Goal: Feedback & Contribution: Submit feedback/report problem

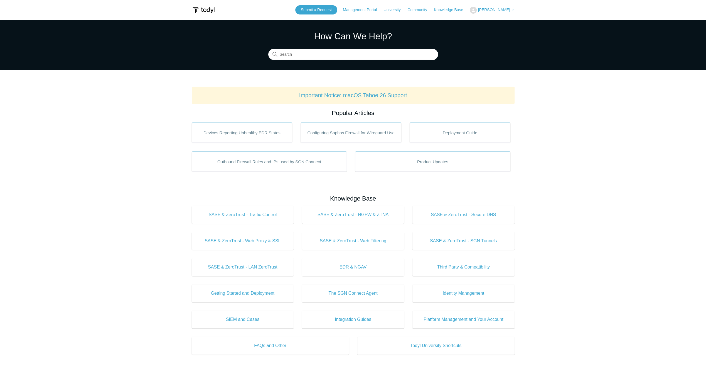
click at [499, 10] on span "[PERSON_NAME]" at bounding box center [494, 10] width 32 height 4
click at [430, 34] on h1 "How Can We Help?" at bounding box center [353, 35] width 170 height 13
click at [328, 6] on link "Submit a Request" at bounding box center [316, 9] width 42 height 9
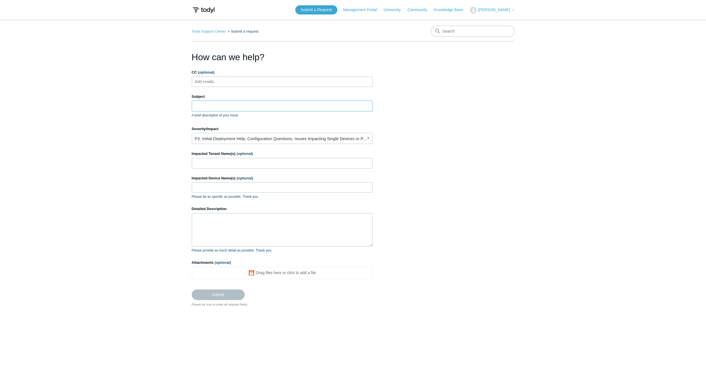
click at [213, 104] on input "Subject" at bounding box center [282, 105] width 181 height 11
paste input "[DOMAIN_NAME]"
type input "[DOMAIN_NAME]"
click at [140, 141] on main "Todyl Support Center Submit a request How can we help? CC (optional) Add emails…" at bounding box center [353, 184] width 706 height 329
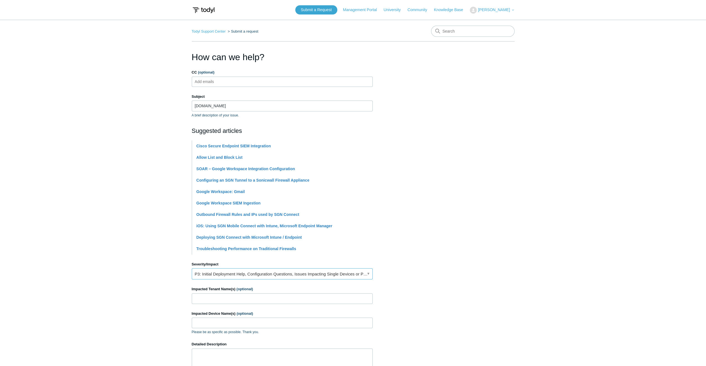
click at [220, 273] on link "P3: Initial Deployment Help, Configuration Questions, Issues Impacting Single D…" at bounding box center [282, 273] width 181 height 11
click at [109, 274] on main "Todyl Support Center Submit a request How can we help? CC (optional) Add emails…" at bounding box center [353, 231] width 706 height 422
click at [221, 297] on input "Impacted Tenant Name(s) (optional)" at bounding box center [282, 298] width 181 height 11
drag, startPoint x: 221, startPoint y: 294, endPoint x: 173, endPoint y: 294, distance: 48.1
click at [173, 294] on main "Todyl Support Center Submit a request How can we help? CC (optional) Add emails…" at bounding box center [353, 231] width 706 height 422
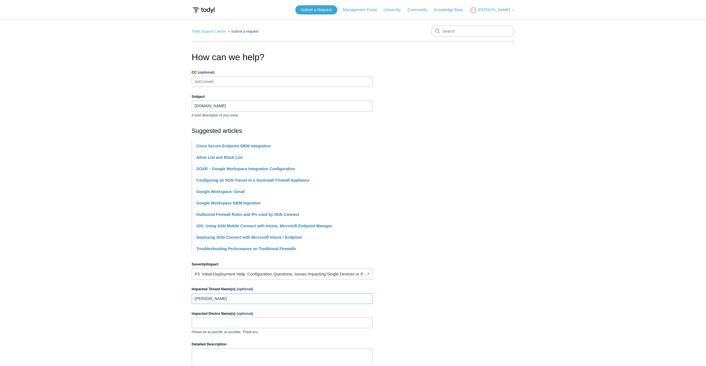
drag, startPoint x: 206, startPoint y: 299, endPoint x: 172, endPoint y: 296, distance: 34.3
click at [172, 296] on main "Todyl Support Center Submit a request How can we help? CC (optional) Add emails…" at bounding box center [353, 231] width 706 height 422
paste input "Commercial Real Estate Services"
type input "[PERSON_NAME] Commercial Real Estate Services"
click at [202, 319] on input "Impacted Device Name(s) (optional)" at bounding box center [282, 322] width 181 height 11
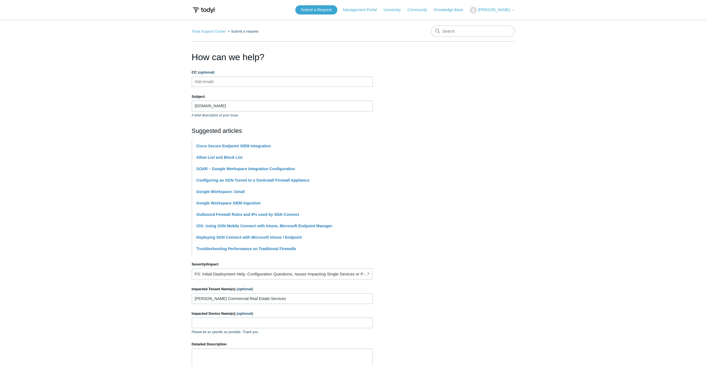
click at [154, 306] on main "Todyl Support Center Submit a request How can we help? CC (optional) Add emails…" at bounding box center [353, 231] width 706 height 422
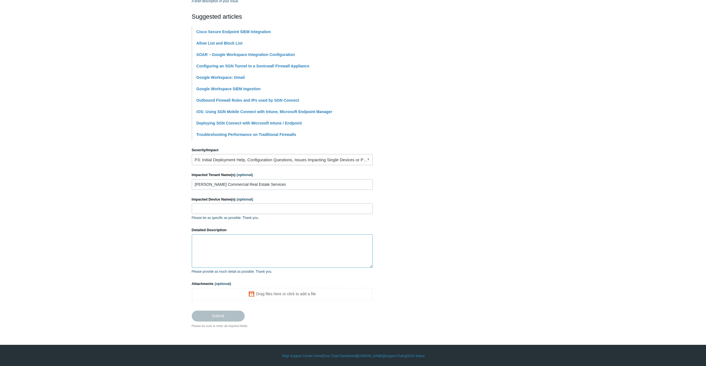
click at [230, 248] on textarea "Detailed Description" at bounding box center [282, 250] width 181 height 33
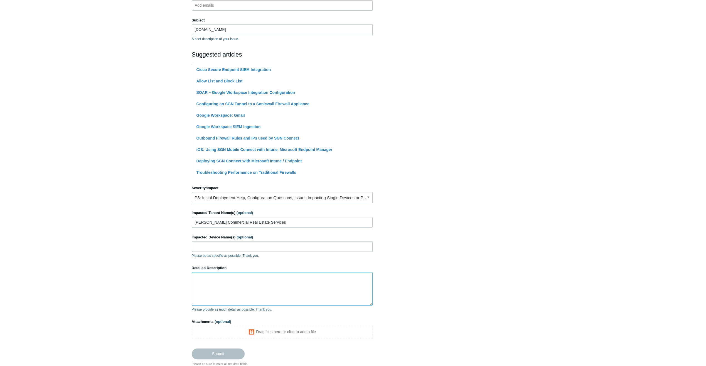
scroll to position [83, 0]
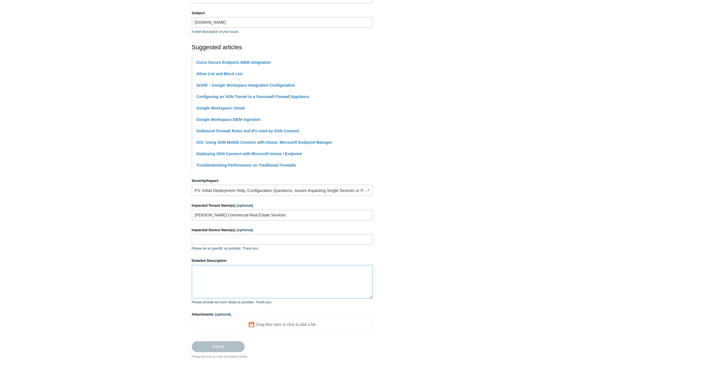
click at [221, 275] on textarea "Detailed Description" at bounding box center [282, 281] width 181 height 33
click at [252, 272] on textarea "Detailed Description" at bounding box center [282, 281] width 181 height 33
click at [202, 277] on textarea "Detailed Description" at bounding box center [282, 281] width 181 height 33
click at [317, 273] on textarea "Users in this tenant need access to this website and cannot sign in." at bounding box center [282, 281] width 181 height 33
click at [317, 273] on textarea "Users in this tenant need access to this website and cannot sign in. They can o…" at bounding box center [282, 281] width 181 height 33
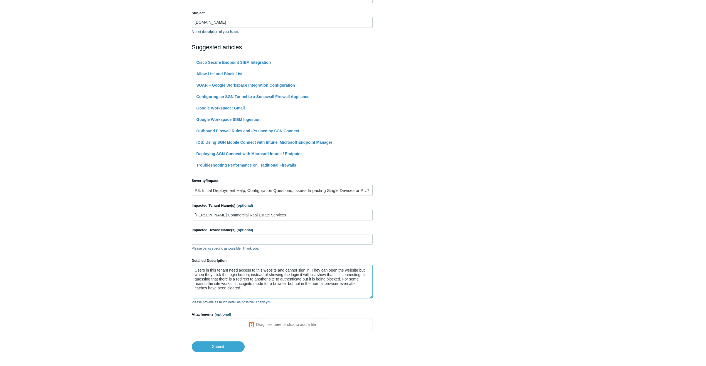
click at [308, 269] on textarea "Users in this tenant need access to this website and cannot sign in. They can o…" at bounding box center [282, 281] width 181 height 33
click at [274, 291] on textarea "Users in this tenant need access to this website and cannot sign in when connec…" at bounding box center [282, 281] width 181 height 33
drag, startPoint x: 270, startPoint y: 289, endPoint x: 228, endPoint y: 285, distance: 42.3
click at [228, 285] on textarea "Users in this tenant need access to this website and cannot sign in when connec…" at bounding box center [282, 281] width 181 height 33
type textarea "Users in this tenant need access to this website and cannot sign in when connec…"
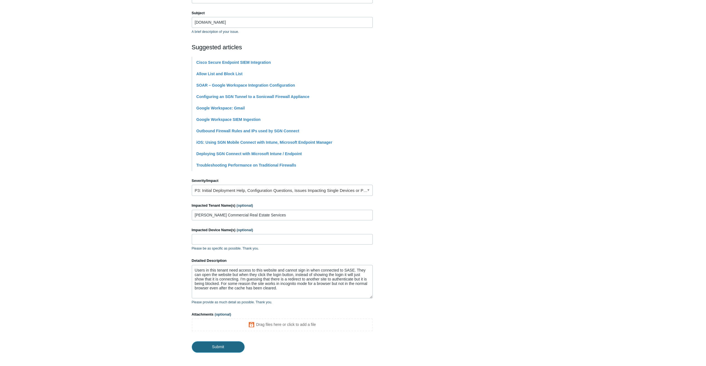
click at [220, 341] on input "Submit" at bounding box center [218, 346] width 53 height 11
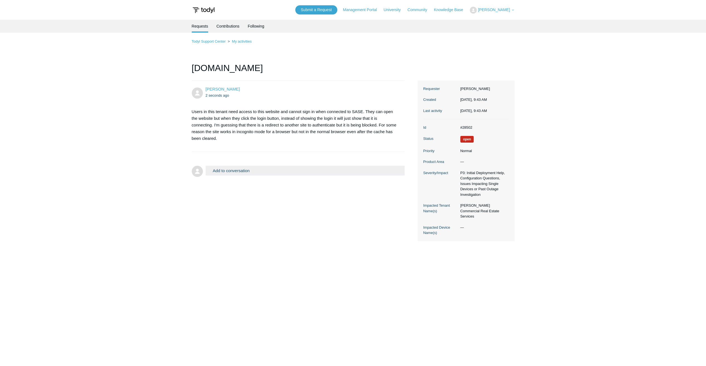
click at [4, 135] on main "Requests Contributions Following Todyl Support Center My activities [DOMAIN_NAM…" at bounding box center [353, 184] width 706 height 329
